Goal: Task Accomplishment & Management: Manage account settings

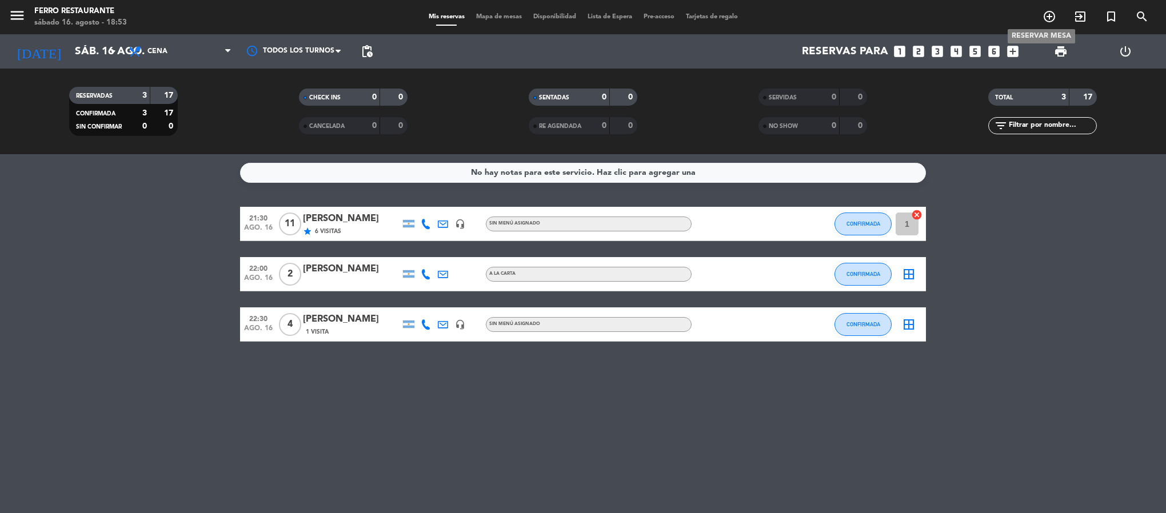
click at [1053, 21] on icon "add_circle_outline" at bounding box center [1050, 17] width 14 height 14
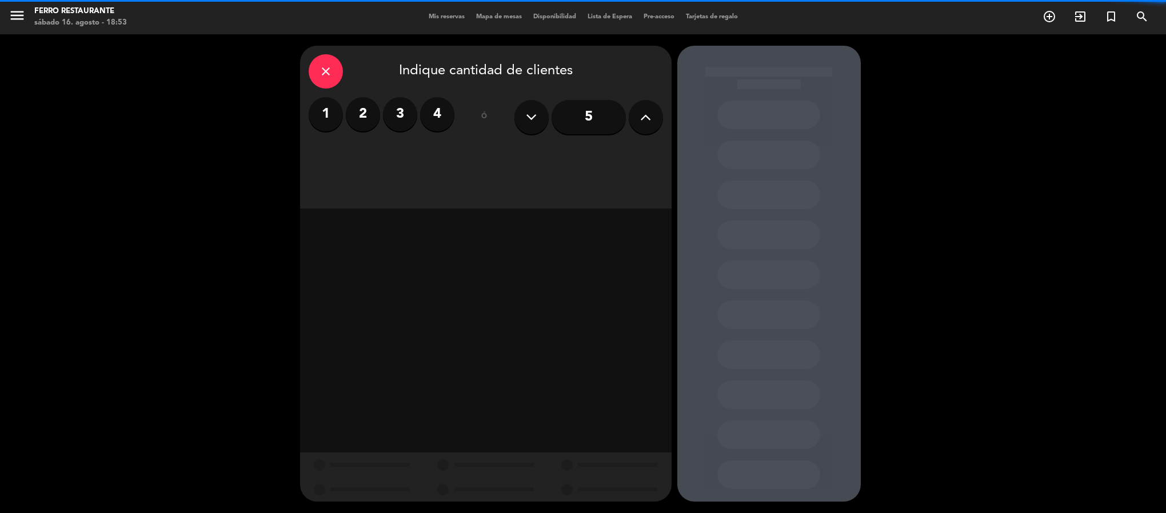
click at [635, 114] on button at bounding box center [646, 117] width 34 height 34
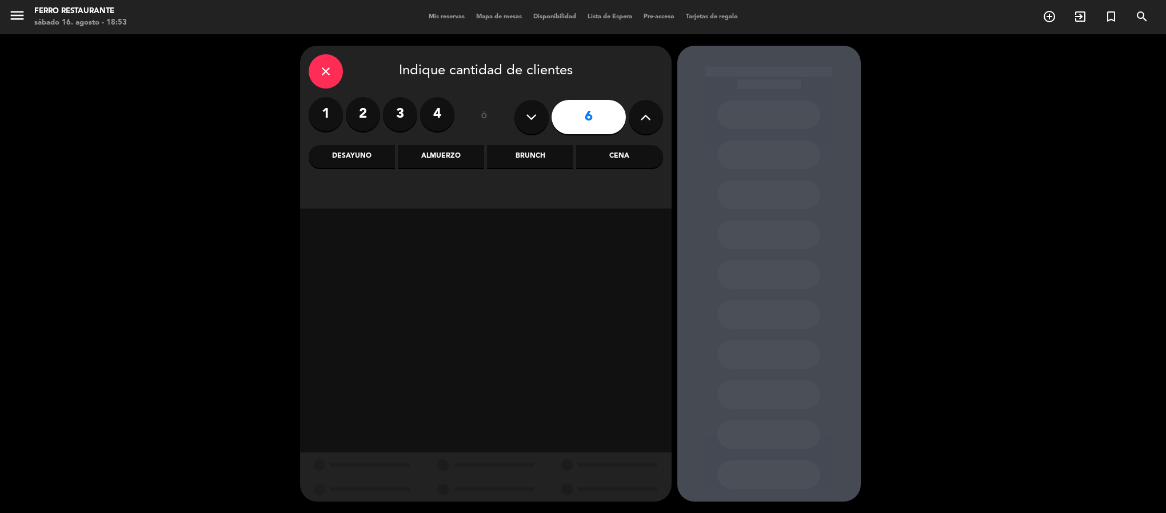
click at [635, 114] on button at bounding box center [646, 117] width 34 height 34
click at [640, 117] on icon at bounding box center [645, 117] width 11 height 17
type input "8"
click at [439, 163] on div "Almuerzo" at bounding box center [441, 156] width 86 height 23
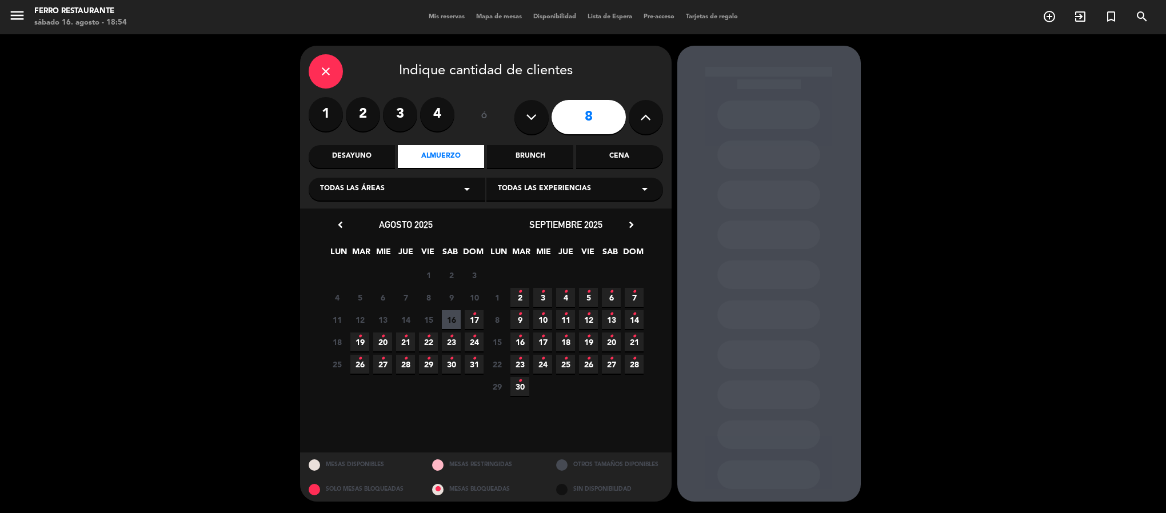
click at [467, 321] on span "17 •" at bounding box center [474, 319] width 19 height 19
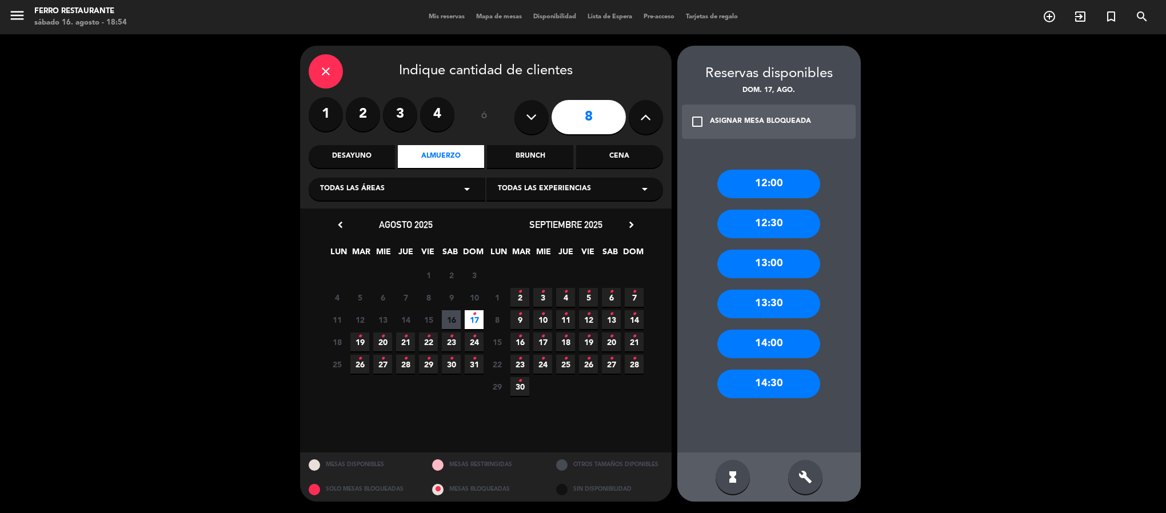
click at [762, 308] on div "13:30" at bounding box center [769, 304] width 103 height 29
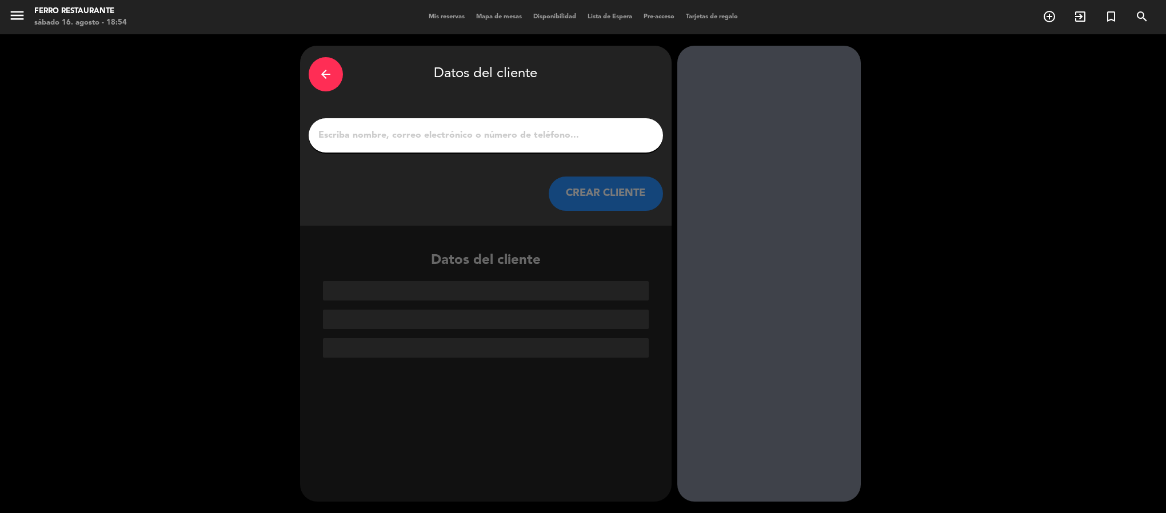
click at [572, 143] on input "1" at bounding box center [485, 135] width 337 height 16
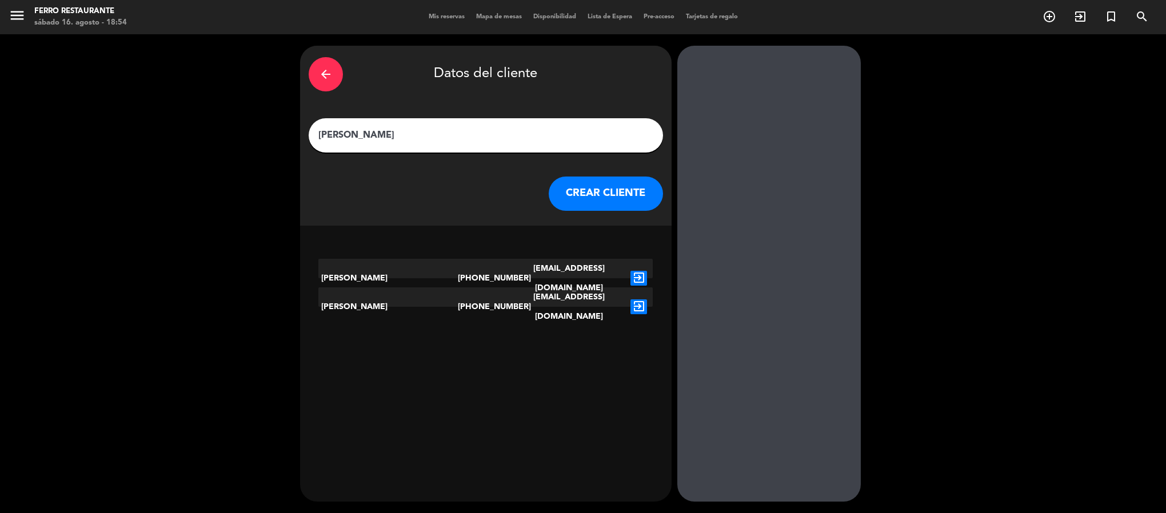
type input "[PERSON_NAME]"
click at [641, 304] on icon "exit_to_app" at bounding box center [639, 307] width 17 height 15
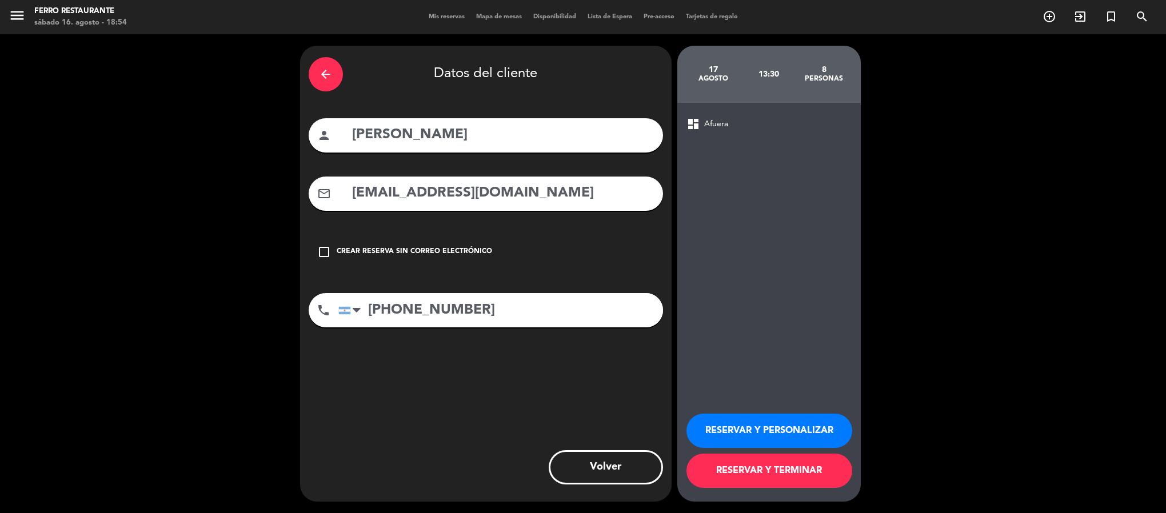
click at [780, 469] on button "RESERVAR Y TERMINAR" at bounding box center [770, 471] width 166 height 34
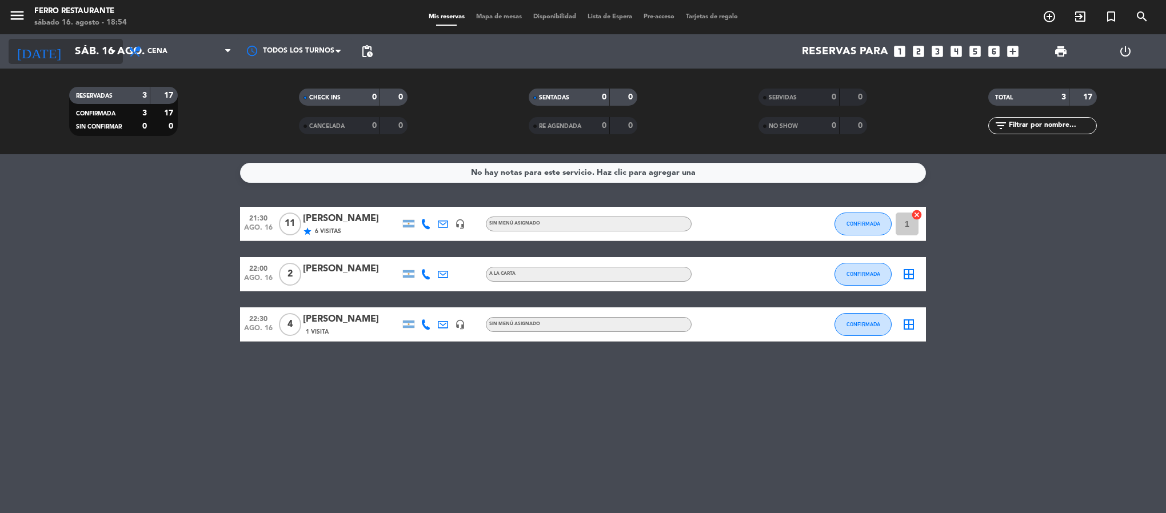
click at [93, 55] on input "sáb. 16 ago." at bounding box center [138, 51] width 138 height 24
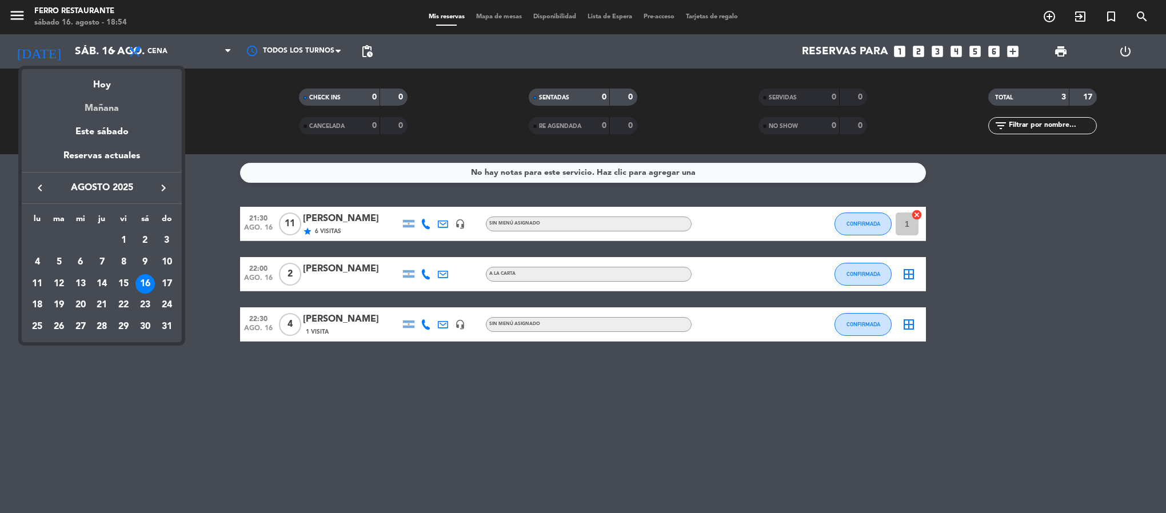
click at [101, 108] on div "Mañana" at bounding box center [102, 104] width 160 height 23
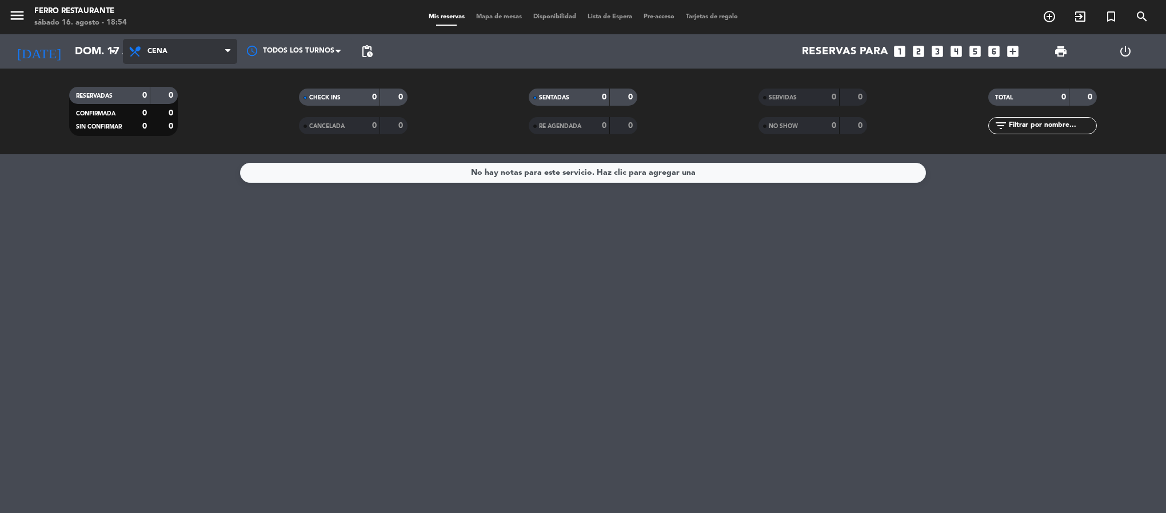
click at [166, 50] on span "Cena" at bounding box center [158, 51] width 20 height 8
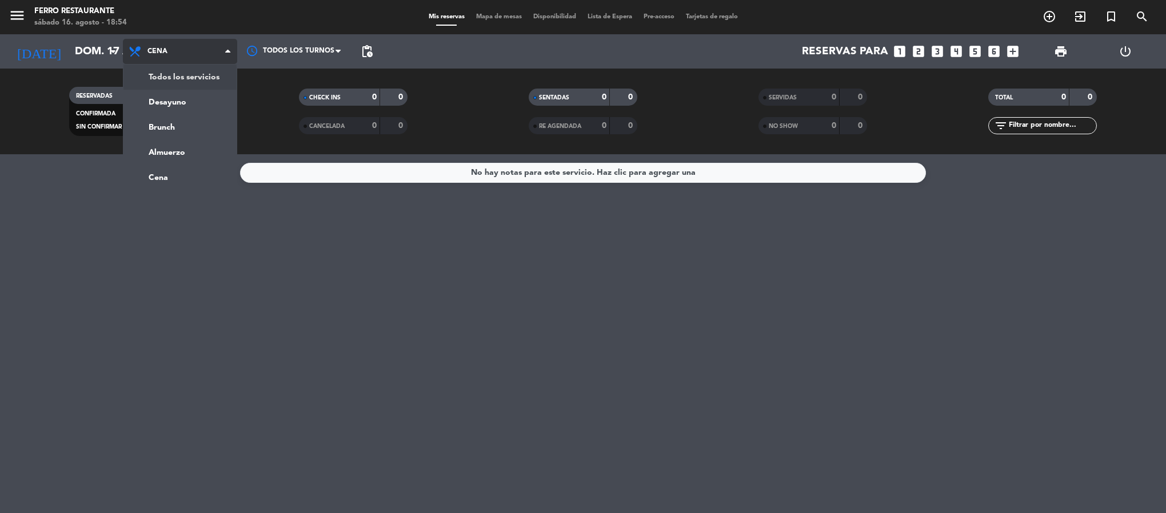
click at [172, 81] on div "menu Ferro Restaurante sábado 16. agosto - 18:54 Mis reservas Mapa de mesas Dis…" at bounding box center [583, 77] width 1166 height 154
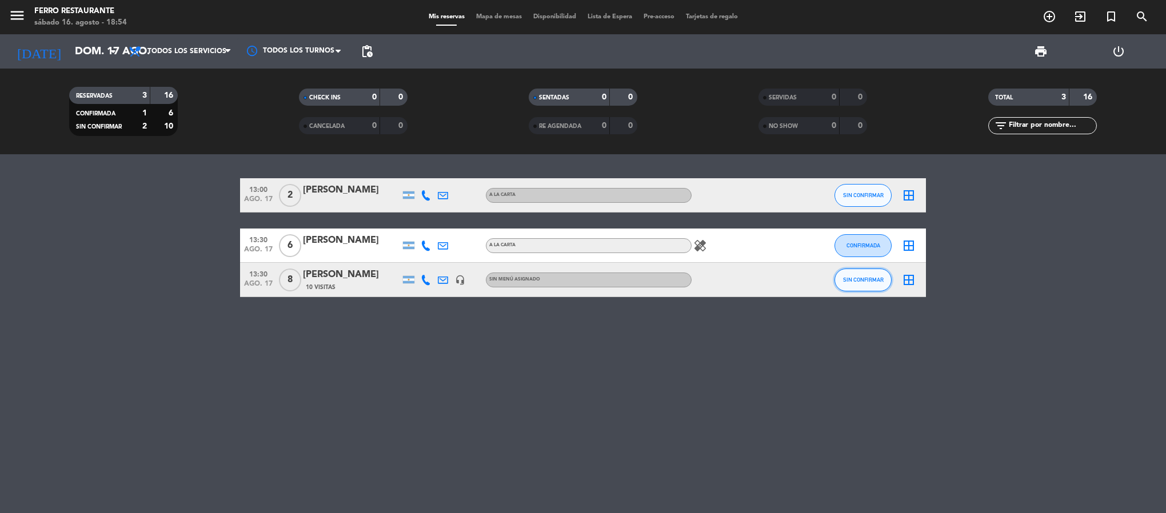
click at [863, 292] on button "SIN CONFIRMAR" at bounding box center [863, 280] width 57 height 23
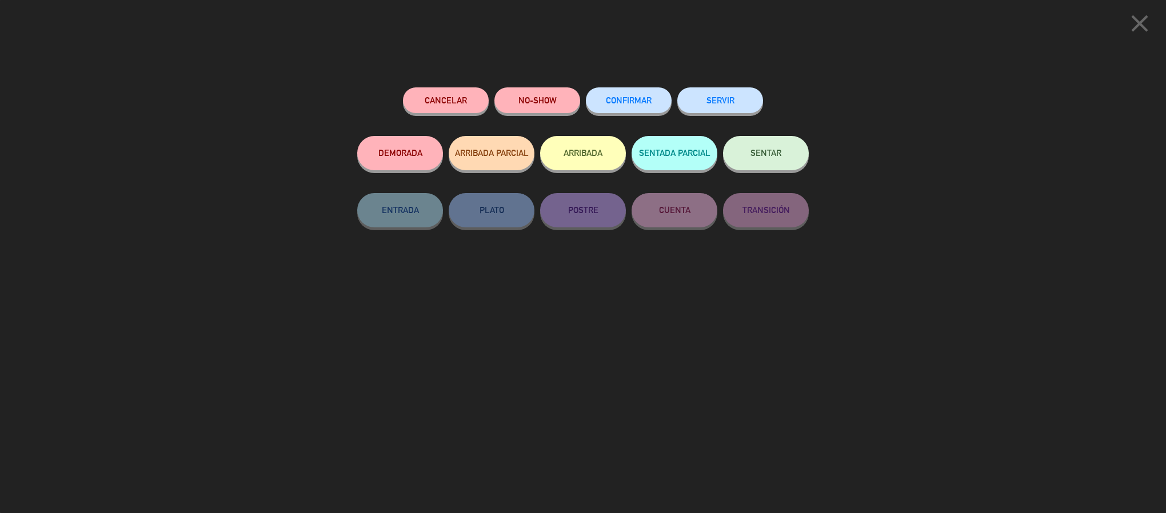
click at [633, 91] on button "CONFIRMAR" at bounding box center [629, 100] width 86 height 26
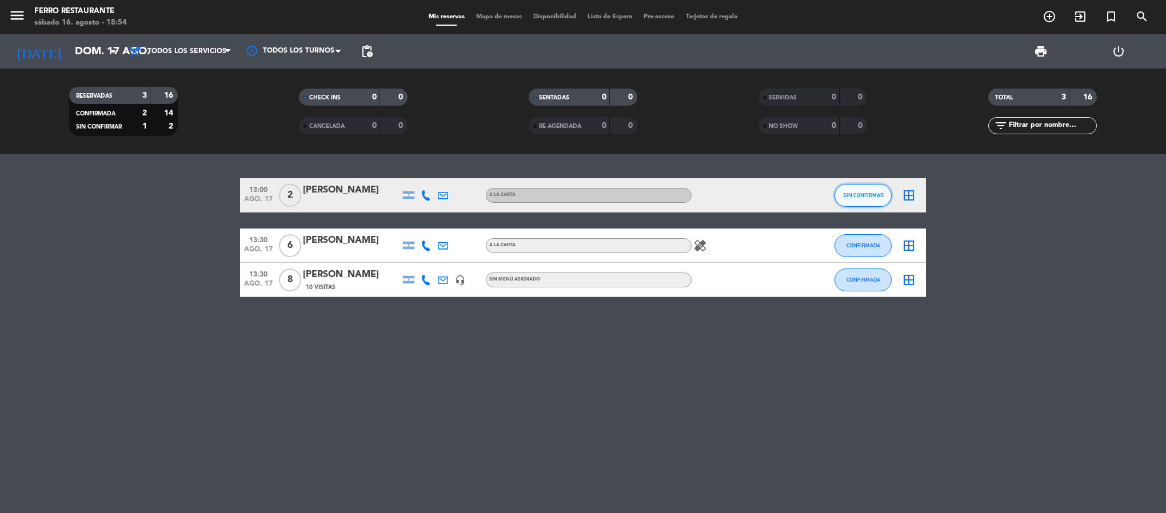
click at [856, 206] on button "SIN CONFIRMAR" at bounding box center [863, 195] width 57 height 23
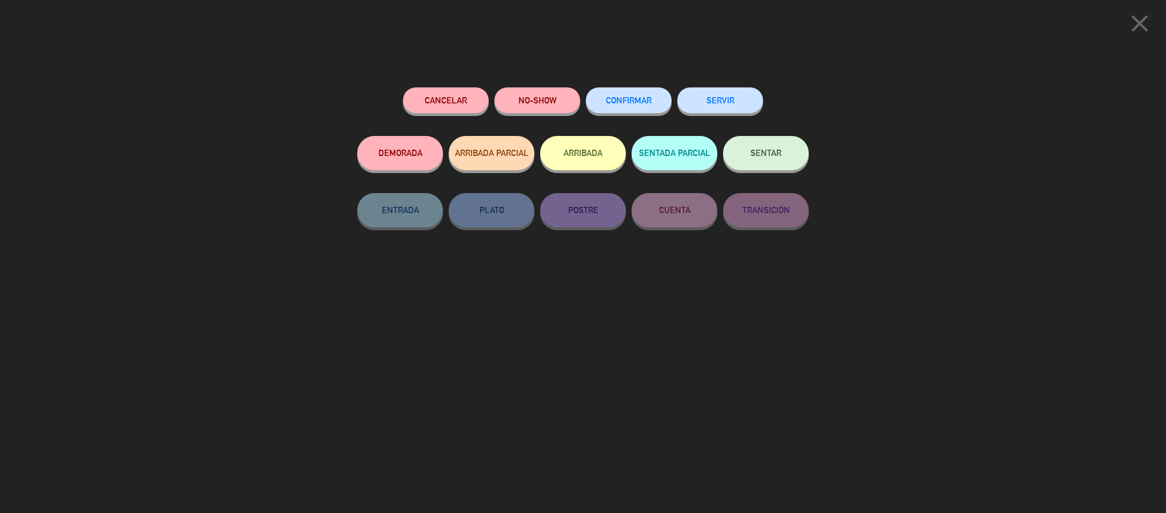
click at [629, 119] on div "CONFIRMAR" at bounding box center [629, 111] width 86 height 49
click at [629, 110] on button "CONFIRMAR" at bounding box center [629, 100] width 86 height 26
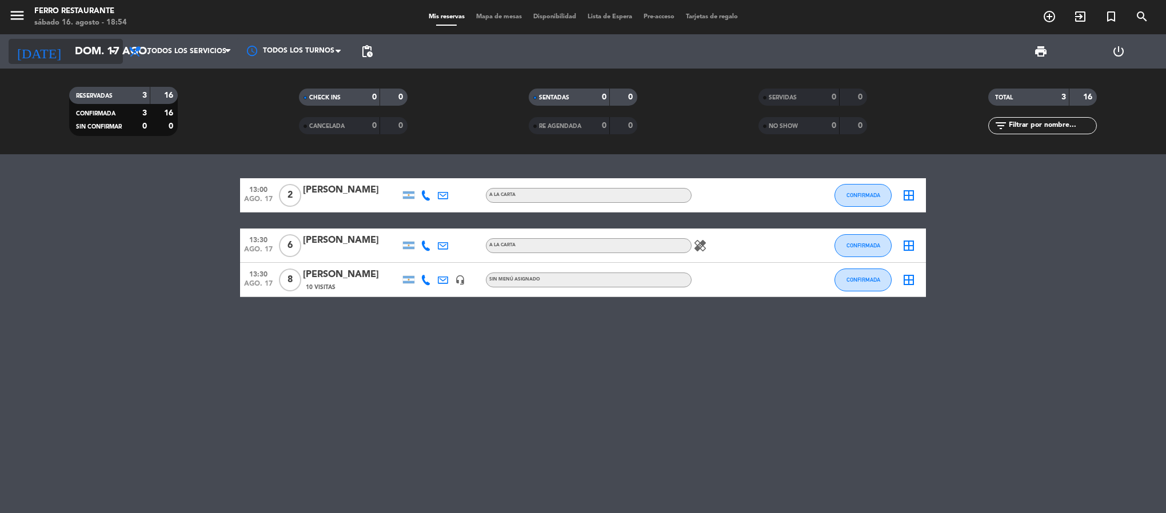
click at [100, 63] on input "dom. 17 ago." at bounding box center [138, 51] width 138 height 24
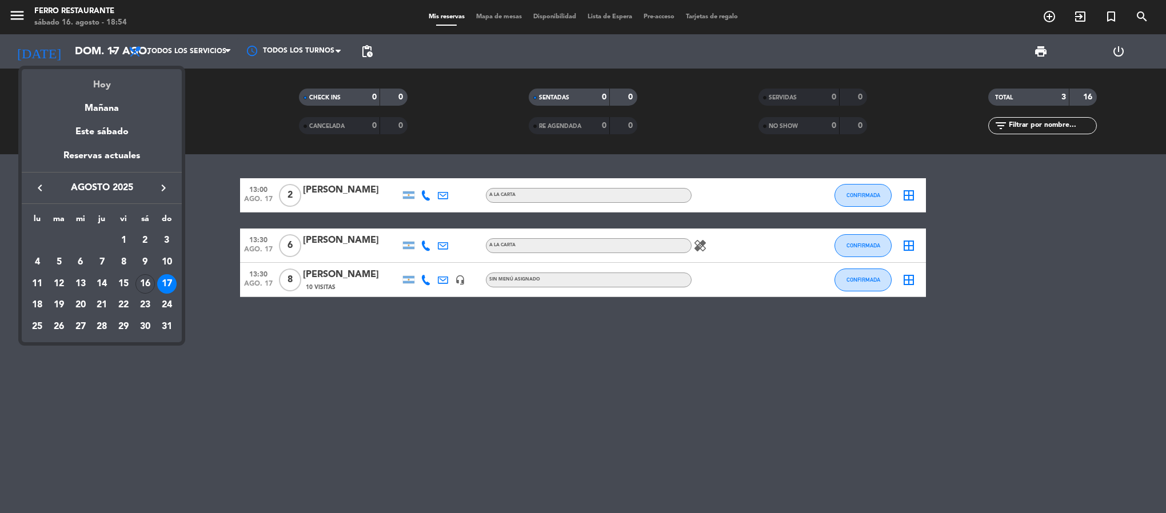
click at [115, 78] on div "Hoy" at bounding box center [102, 80] width 160 height 23
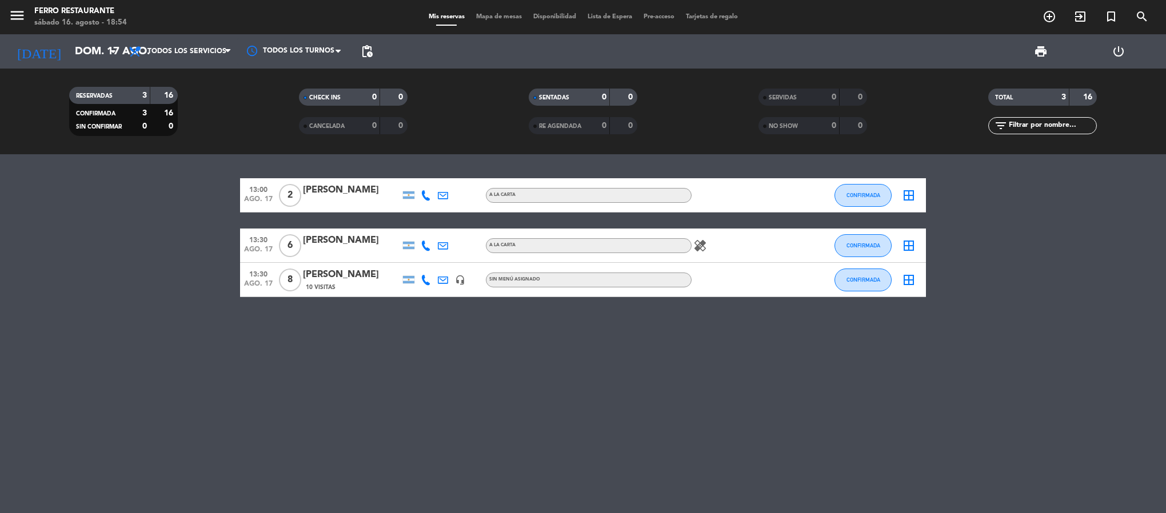
type input "sáb. 16 ago."
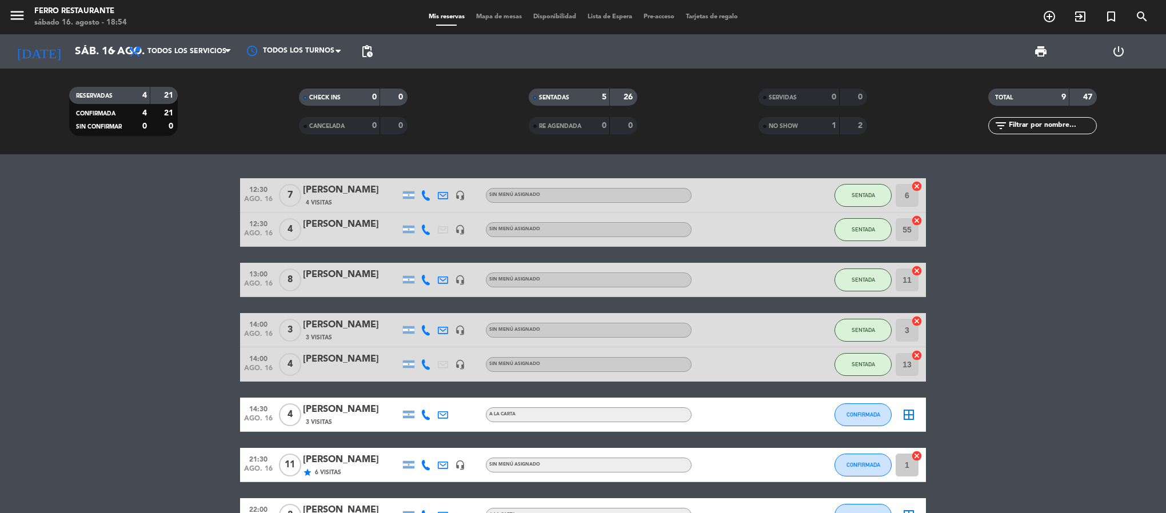
click at [155, 256] on bookings-row "12:30 ago. 16 7 [PERSON_NAME] 4 [DEMOGRAPHIC_DATA] headset_mic Sin menú asignad…" at bounding box center [583, 380] width 1166 height 405
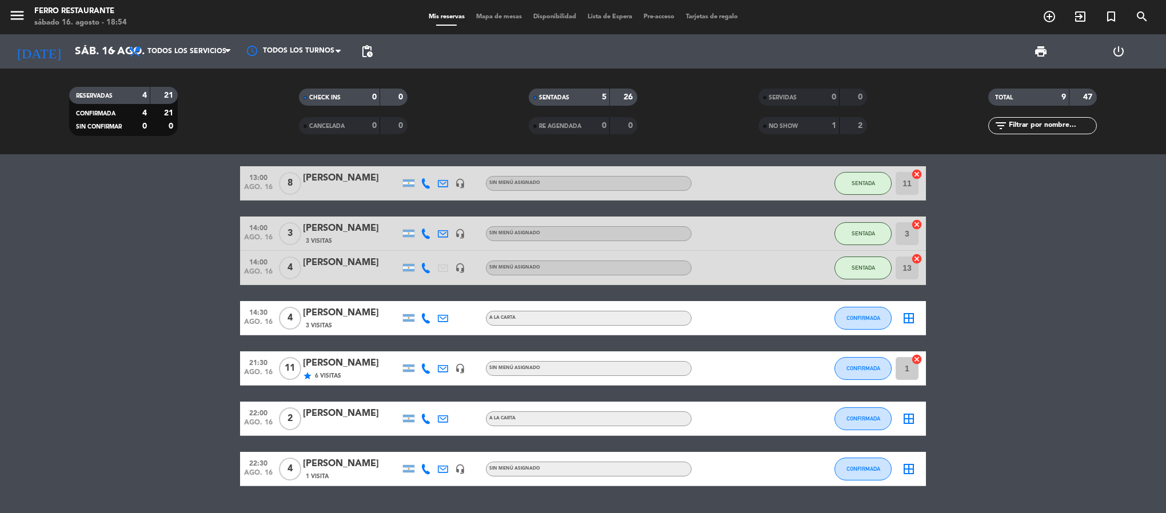
scroll to position [157, 0]
